Goal: Task Accomplishment & Management: Manage account settings

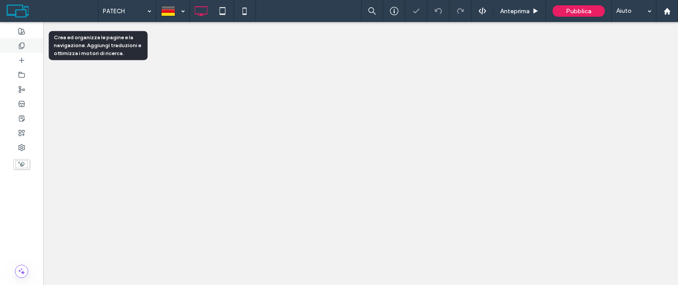
click at [23, 44] on icon at bounding box center [21, 45] width 7 height 7
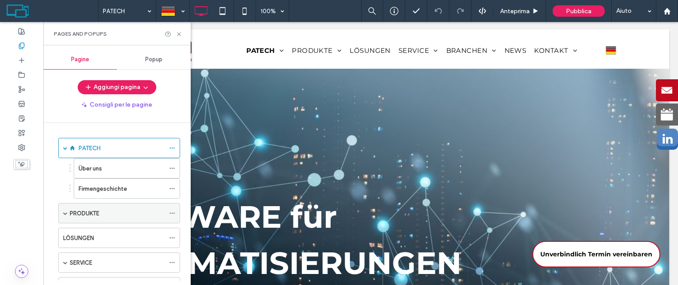
click at [63, 212] on span at bounding box center [65, 213] width 4 height 4
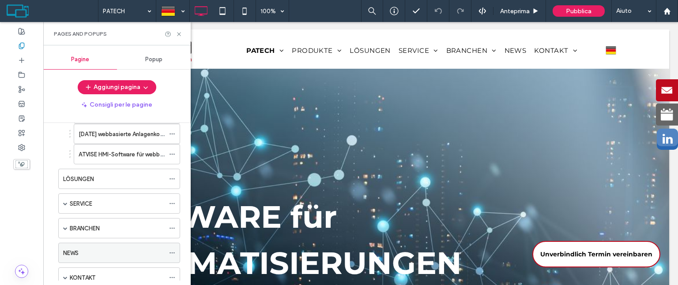
scroll to position [187, 0]
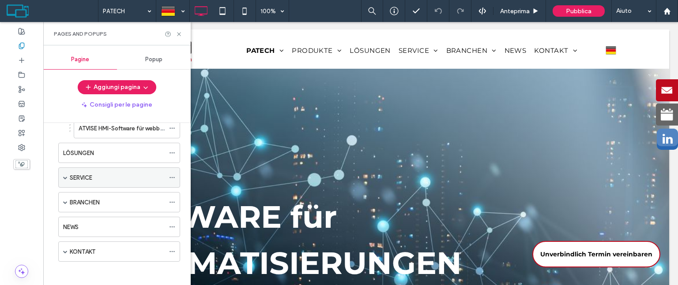
drag, startPoint x: 65, startPoint y: 174, endPoint x: 70, endPoint y: 175, distance: 5.0
click at [66, 176] on span at bounding box center [65, 178] width 4 height 4
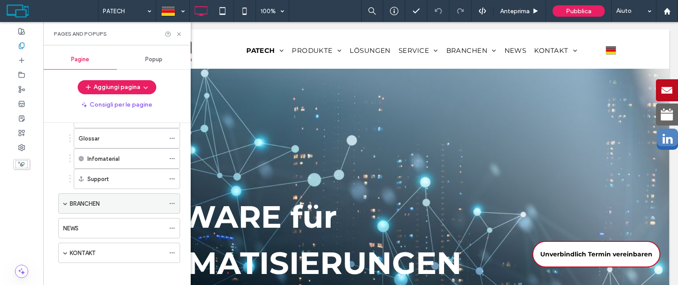
scroll to position [267, 0]
click at [69, 199] on div "BRANCHEN" at bounding box center [119, 203] width 122 height 20
click at [61, 199] on div "BRANCHEN" at bounding box center [119, 203] width 122 height 20
click at [67, 201] on div "BRANCHEN" at bounding box center [119, 203] width 122 height 20
click at [64, 201] on span at bounding box center [65, 203] width 4 height 4
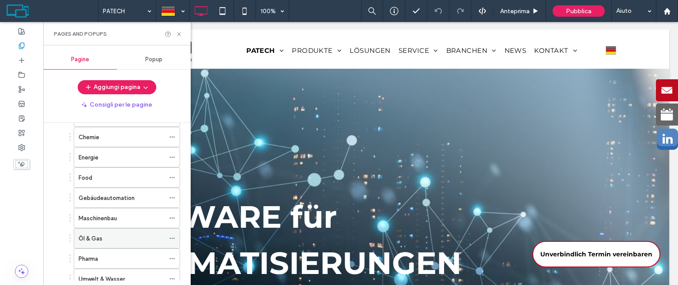
scroll to position [468, 0]
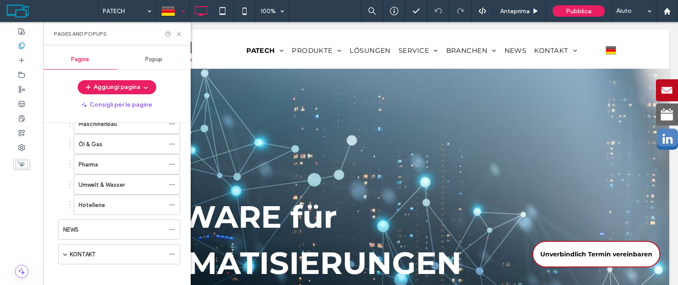
click at [180, 13] on div at bounding box center [173, 10] width 32 height 21
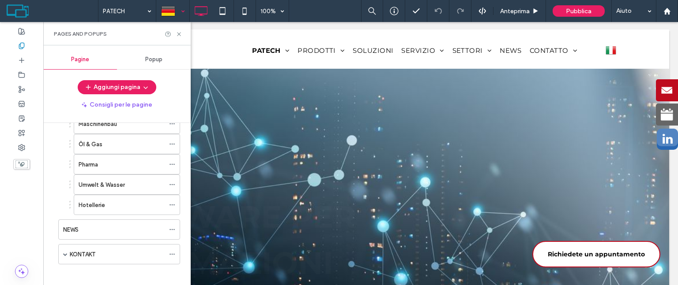
scroll to position [0, 0]
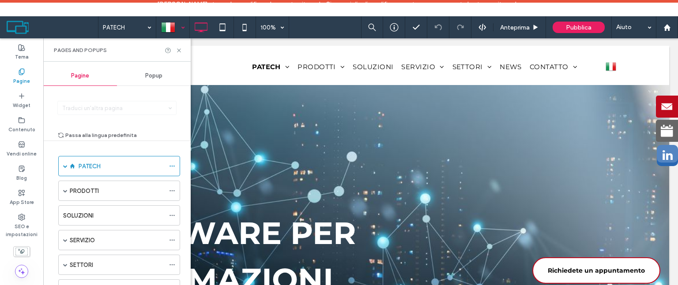
click at [177, 28] on div at bounding box center [173, 27] width 32 height 21
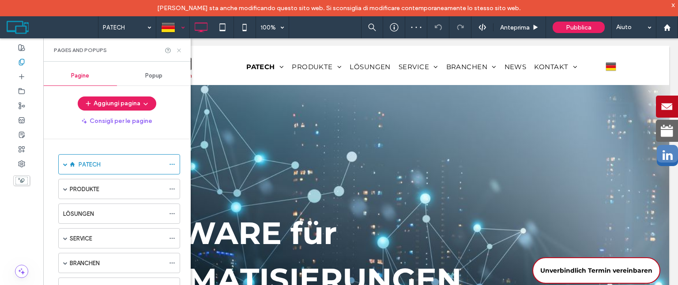
drag, startPoint x: 179, startPoint y: 50, endPoint x: 218, endPoint y: 39, distance: 40.8
click at [179, 50] on use at bounding box center [179, 51] width 4 height 4
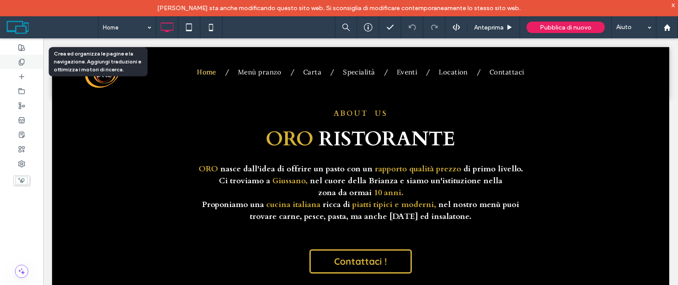
click at [22, 57] on div at bounding box center [21, 62] width 43 height 15
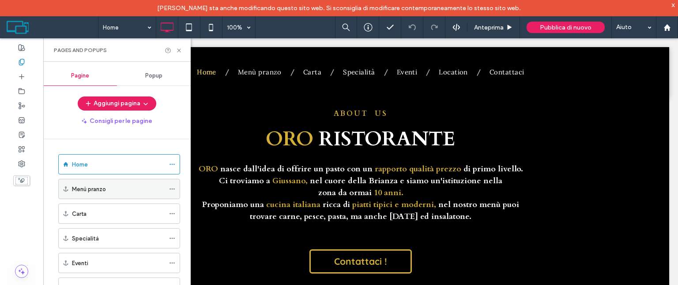
click at [112, 188] on div "Menù pranzo" at bounding box center [118, 189] width 93 height 9
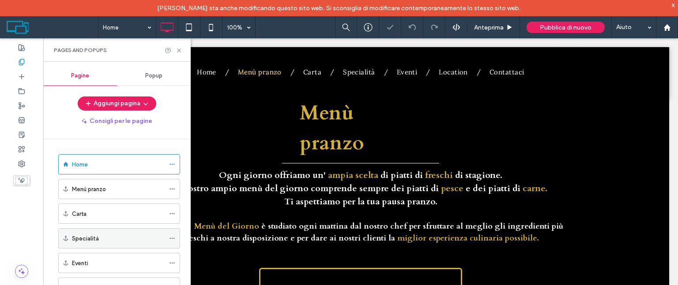
click at [132, 234] on div "Specialità" at bounding box center [118, 238] width 93 height 9
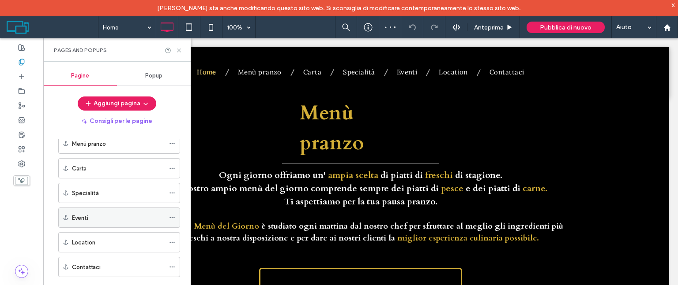
scroll to position [46, 0]
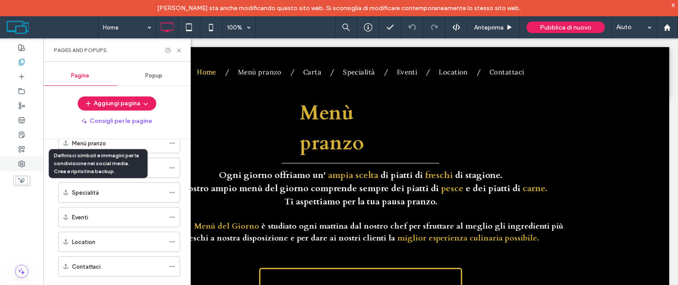
click at [21, 161] on icon at bounding box center [21, 164] width 7 height 7
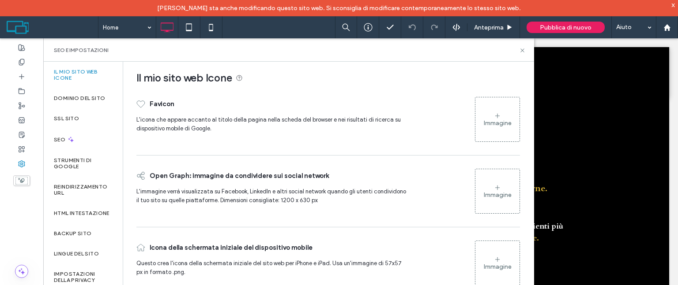
scroll to position [7, 0]
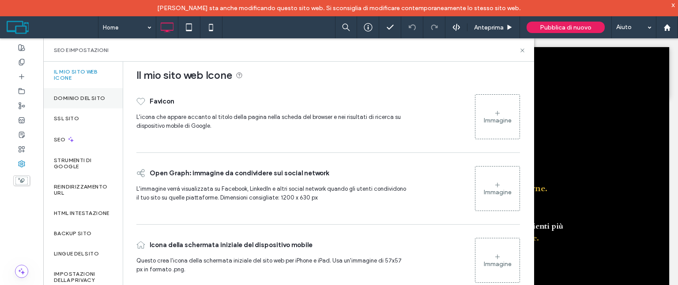
click at [87, 100] on label "Dominio del sito" at bounding box center [79, 98] width 51 height 6
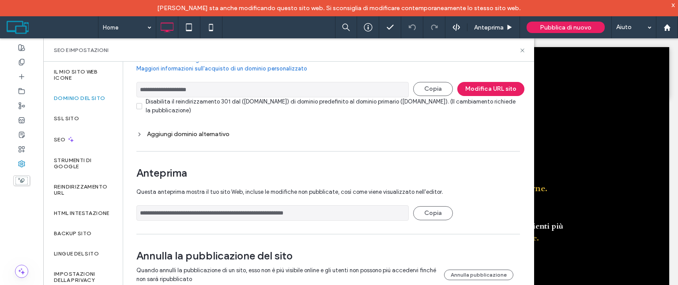
scroll to position [0, 0]
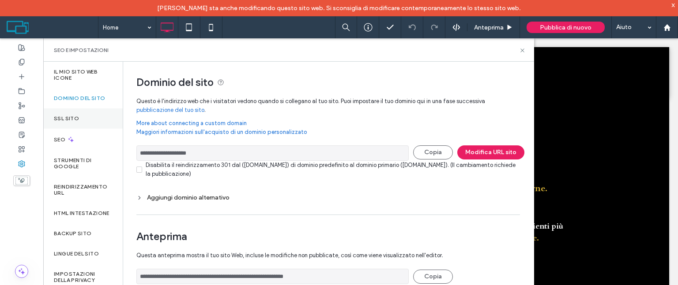
click at [65, 124] on div "SSL sito" at bounding box center [82, 119] width 79 height 20
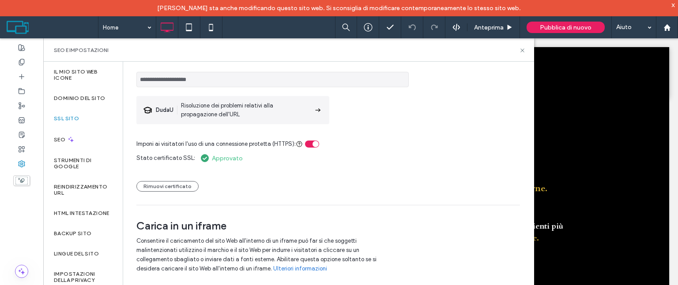
scroll to position [61, 0]
click at [56, 142] on label "SEO" at bounding box center [60, 140] width 13 height 6
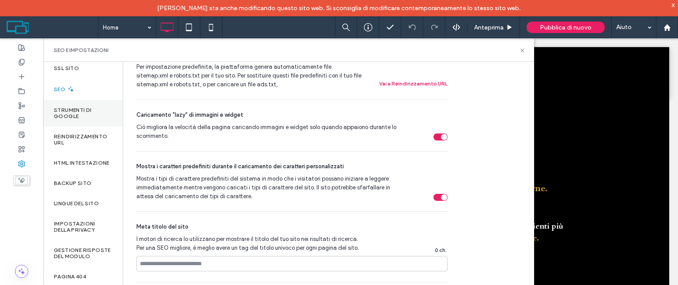
scroll to position [88, 0]
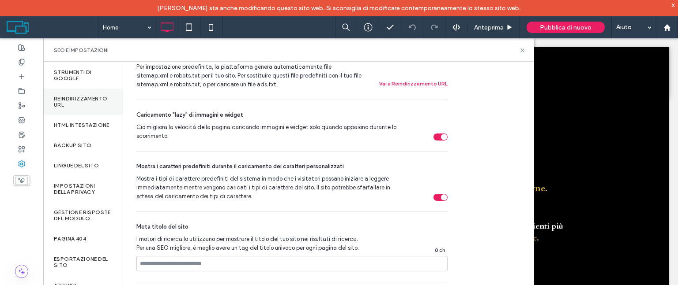
click at [83, 92] on div "Reindirizzamento URL" at bounding box center [82, 102] width 79 height 26
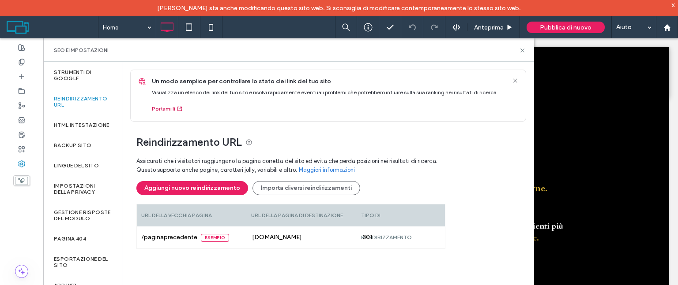
click at [163, 108] on button "Portami lì" at bounding box center [167, 109] width 31 height 11
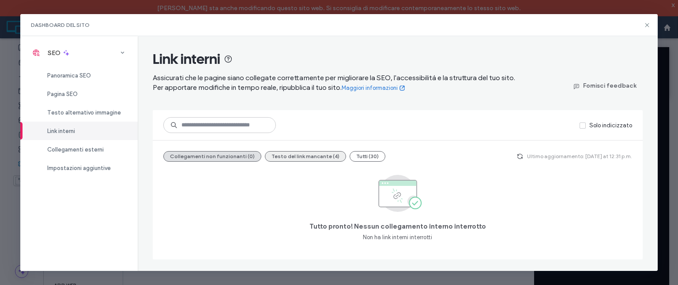
click at [305, 157] on button "Testo del link mancante (4)" at bounding box center [305, 156] width 81 height 11
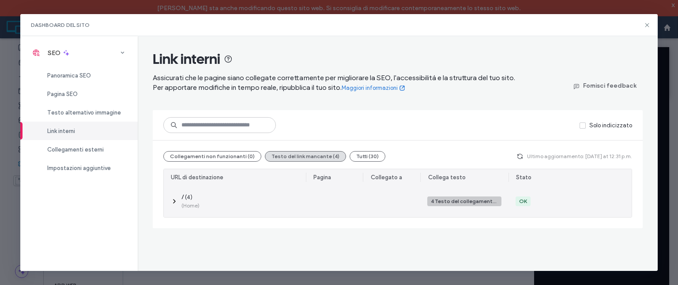
click at [462, 202] on div "4 Testo del collegamento mancante" at bounding box center [464, 202] width 67 height 8
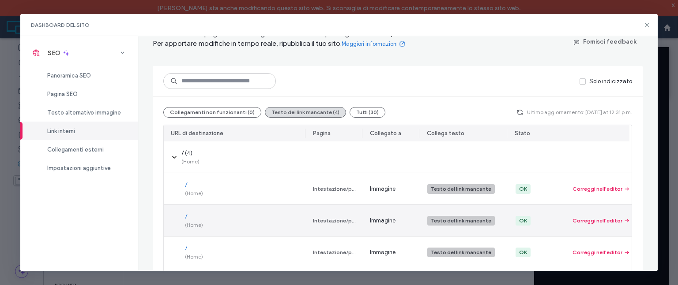
scroll to position [84, 0]
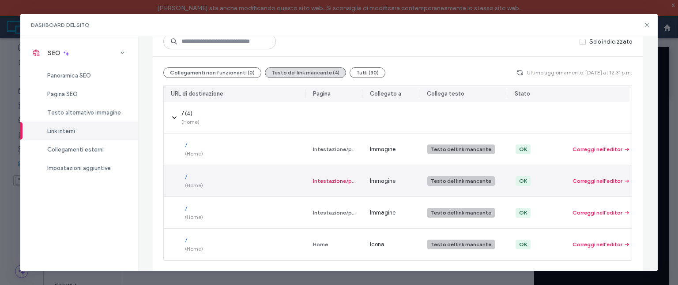
click at [341, 178] on div "Intestazione/piè di pagina" at bounding box center [334, 181] width 43 height 8
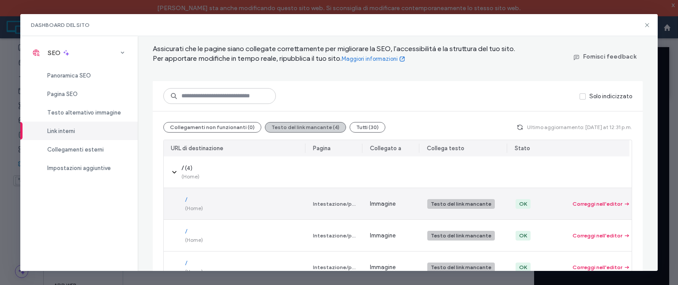
scroll to position [0, 0]
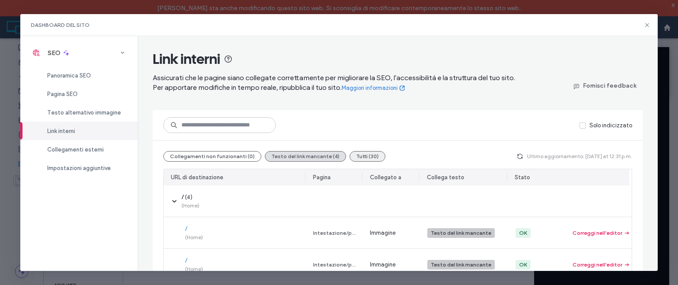
click at [357, 157] on button "Tutti (30)" at bounding box center [367, 156] width 36 height 11
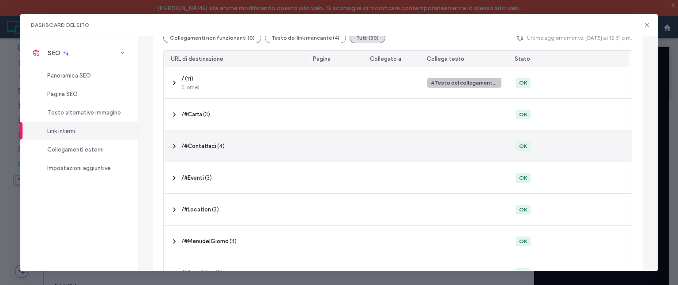
scroll to position [132, 0]
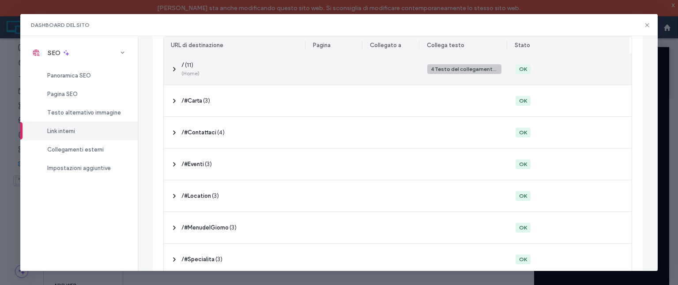
click at [171, 71] on icon at bounding box center [174, 69] width 7 height 7
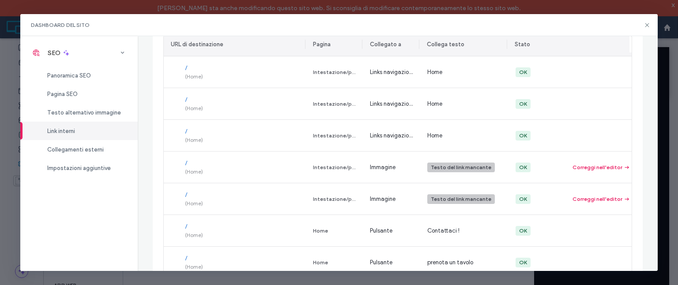
scroll to position [265, 0]
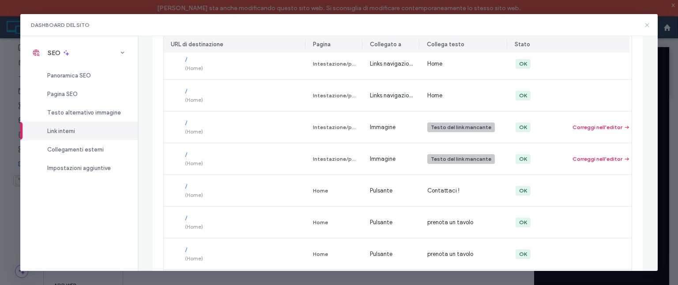
click at [648, 23] on use at bounding box center [646, 25] width 4 height 4
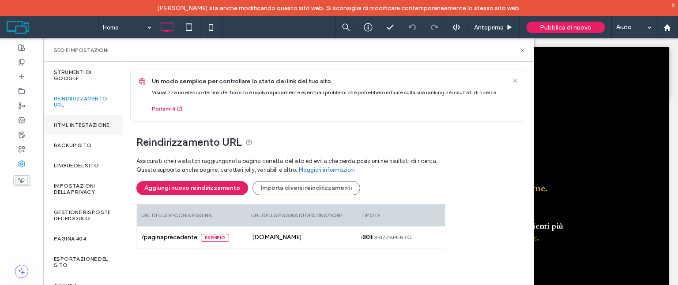
click at [67, 128] on label "HTML intestazione" at bounding box center [82, 125] width 56 height 6
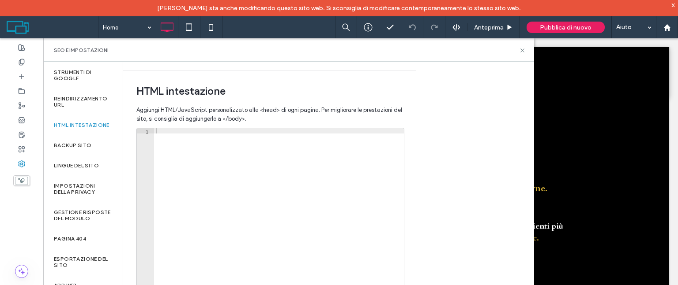
scroll to position [318, 0]
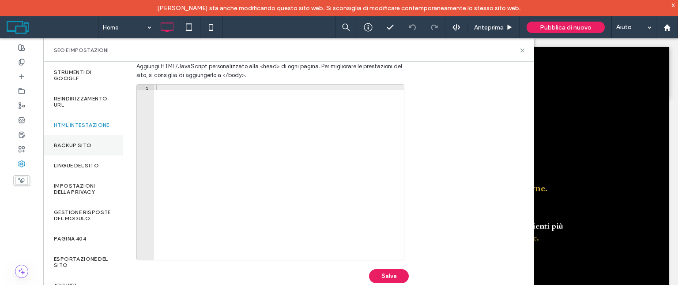
click at [73, 149] on label "Backup sito" at bounding box center [72, 145] width 37 height 6
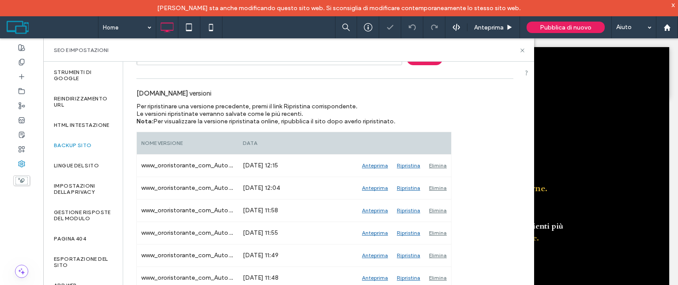
scroll to position [88, 0]
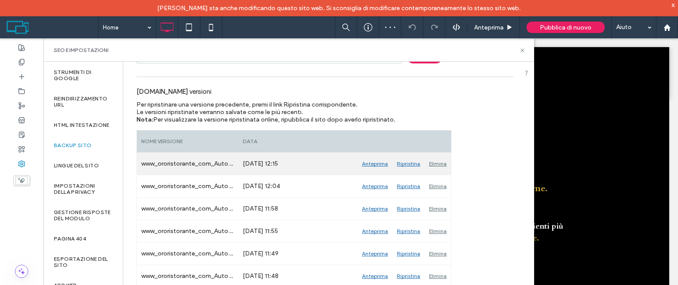
click at [371, 162] on div "Anteprima" at bounding box center [374, 164] width 35 height 22
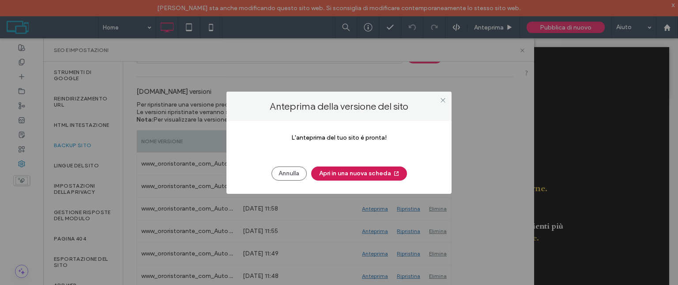
click at [373, 173] on button "Apri in una nuova scheda" at bounding box center [359, 174] width 96 height 14
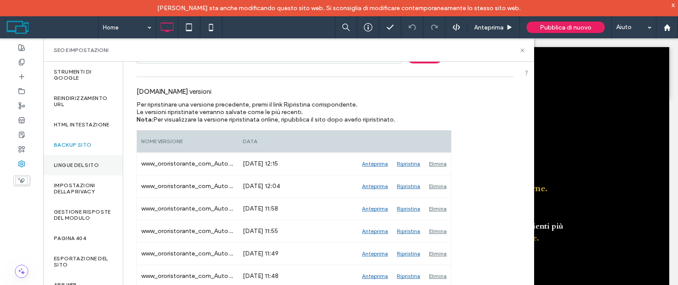
scroll to position [107, 0]
click at [72, 261] on label "Esportazione del sito" at bounding box center [83, 262] width 58 height 12
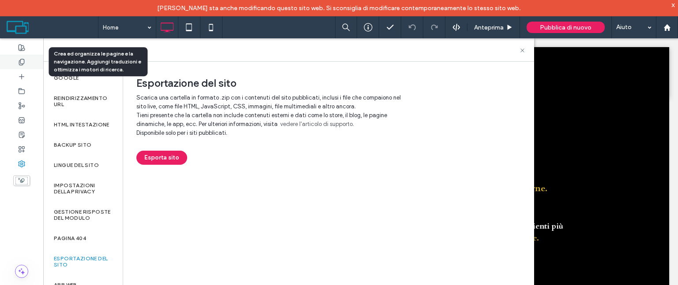
click at [19, 60] on use at bounding box center [21, 62] width 5 height 6
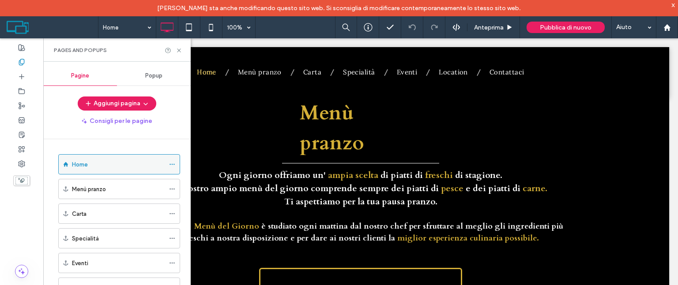
click at [139, 163] on div "Home" at bounding box center [118, 164] width 93 height 9
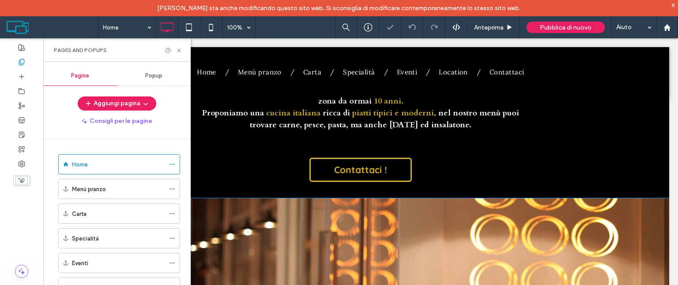
scroll to position [176, 0]
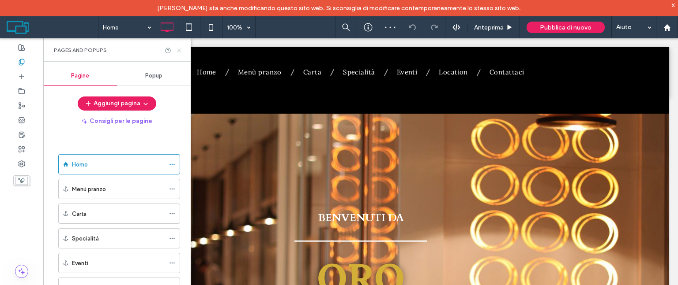
click at [180, 49] on icon at bounding box center [179, 50] width 7 height 7
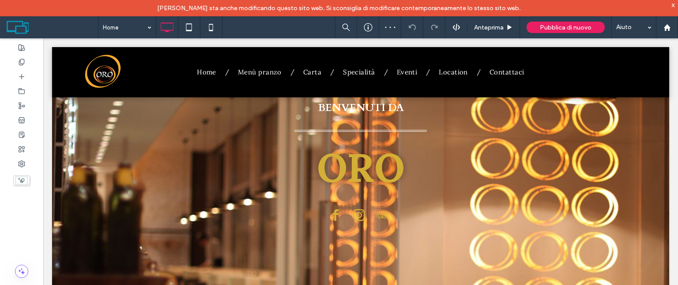
scroll to position [397, 0]
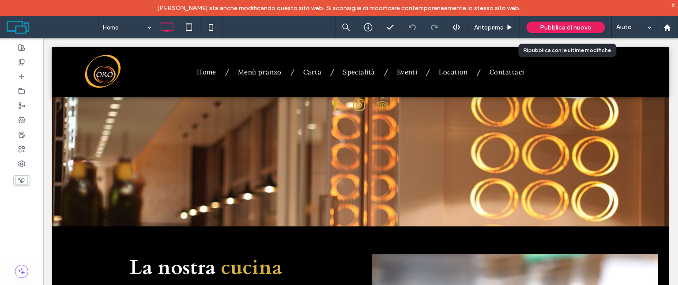
click at [562, 30] on span "Pubblica di nuovo" at bounding box center [566, 27] width 52 height 7
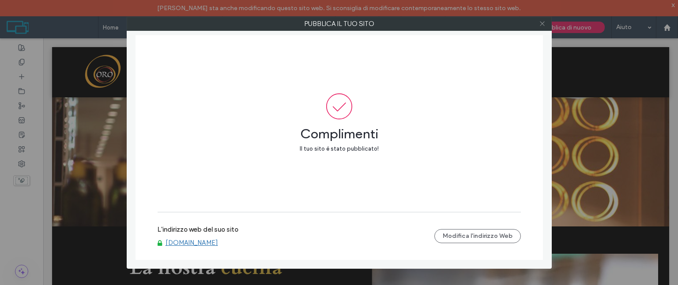
click at [540, 21] on icon at bounding box center [542, 23] width 7 height 7
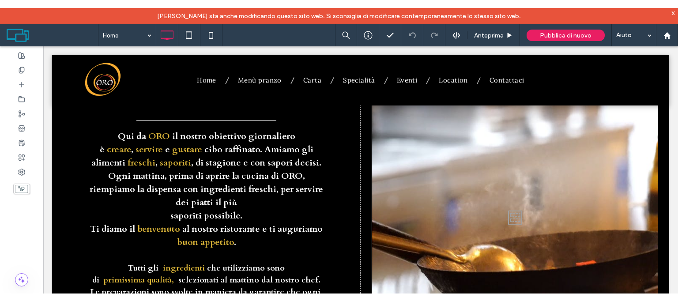
scroll to position [794, 0]
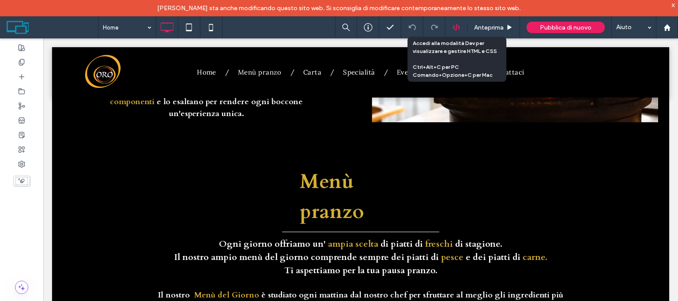
click at [458, 26] on icon at bounding box center [456, 27] width 8 height 8
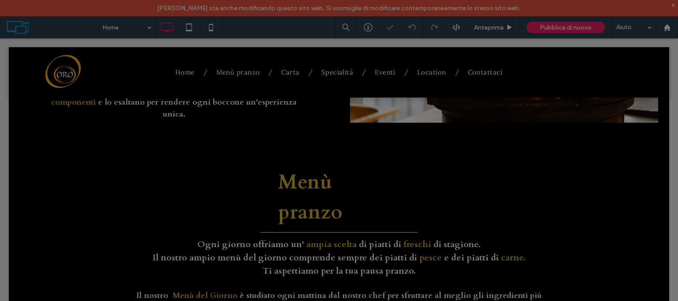
scroll to position [0, 0]
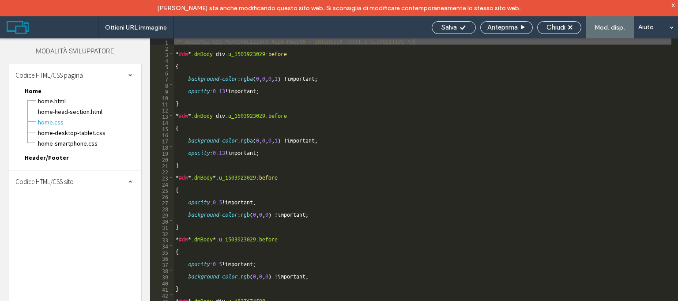
click at [60, 95] on div "Home.html" at bounding box center [89, 100] width 104 height 11
click at [59, 99] on span "Home.html" at bounding box center [89, 101] width 104 height 9
type textarea "**********"
